Goal: Find specific page/section: Find specific page/section

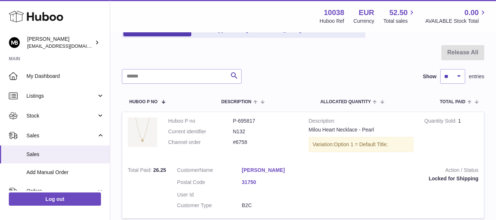
scroll to position [122, 0]
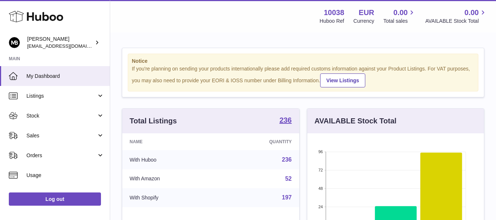
scroll to position [115, 177]
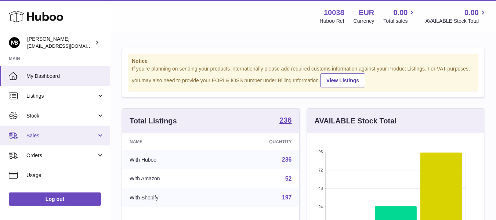
click at [29, 134] on span "Sales" at bounding box center [61, 135] width 70 height 7
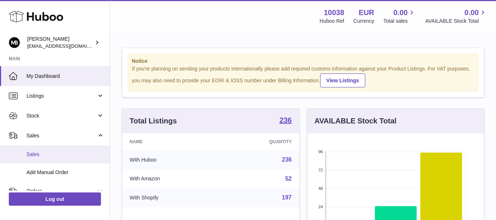
click at [33, 148] on link "Sales" at bounding box center [55, 154] width 110 height 18
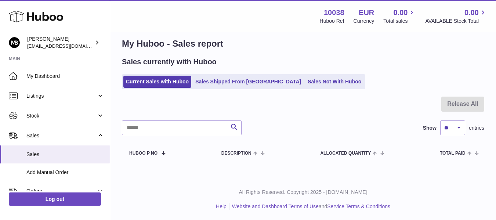
scroll to position [11, 0]
